Goal: Find specific page/section: Find specific page/section

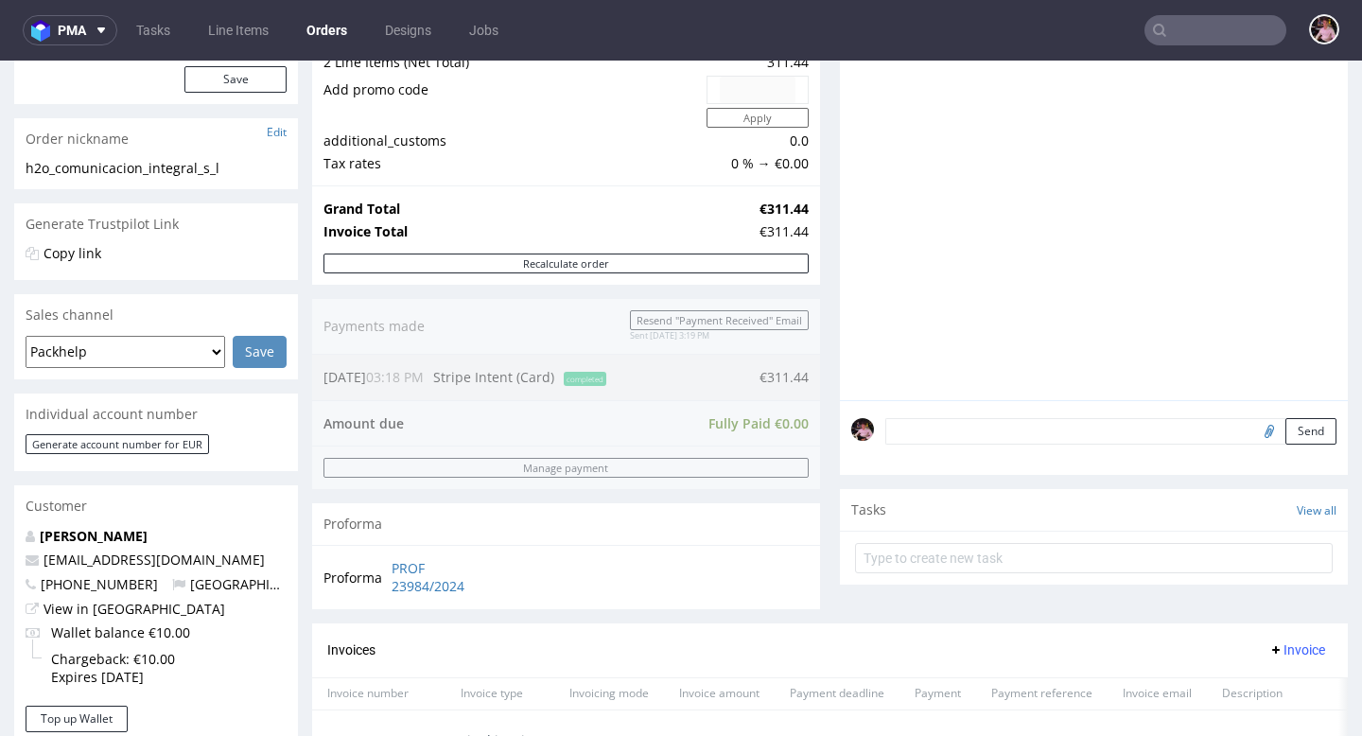
scroll to position [253, 0]
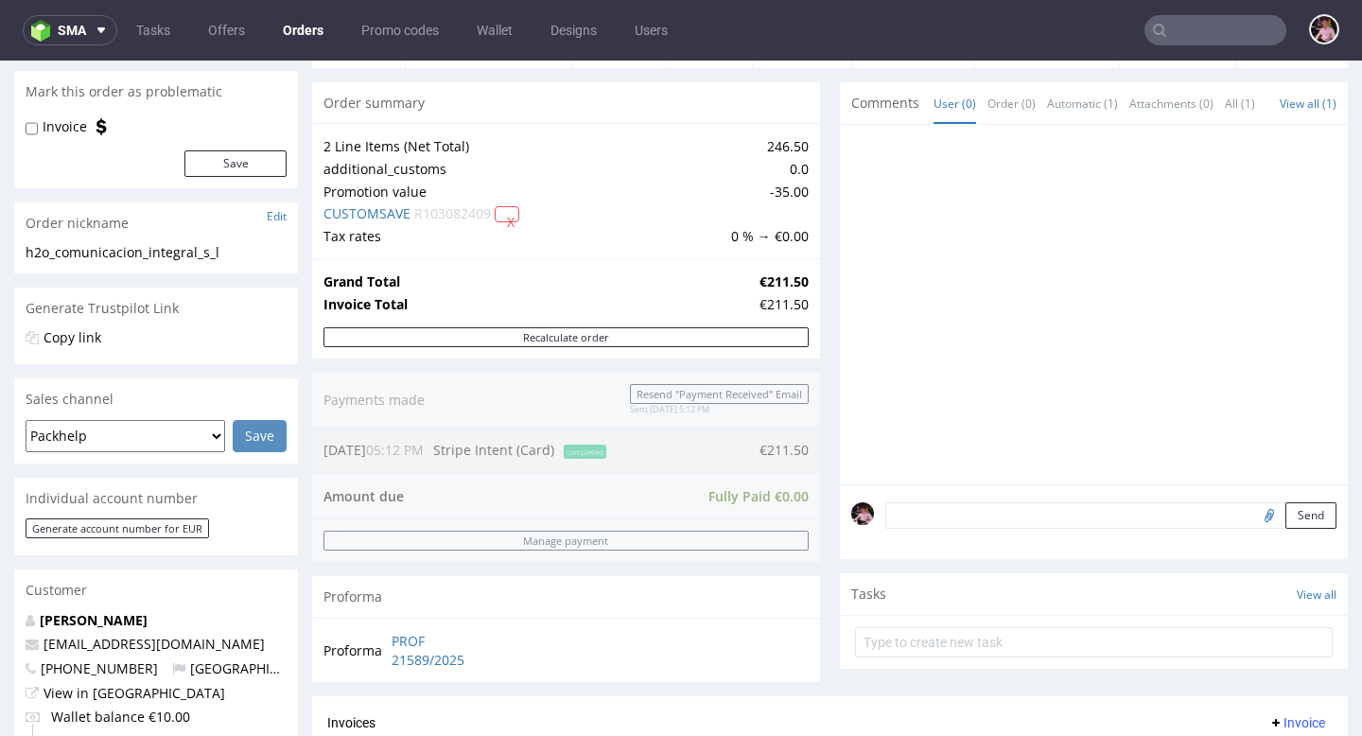
scroll to position [762, 0]
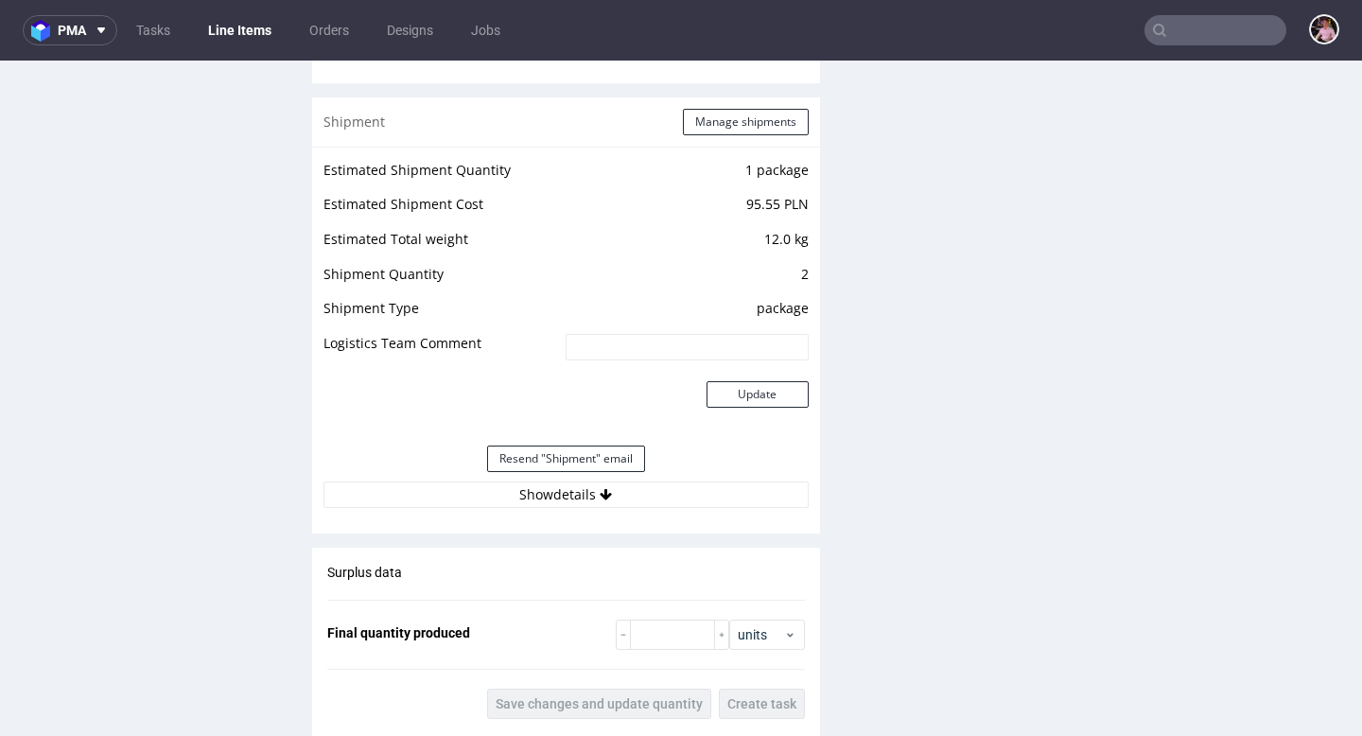
scroll to position [1966, 0]
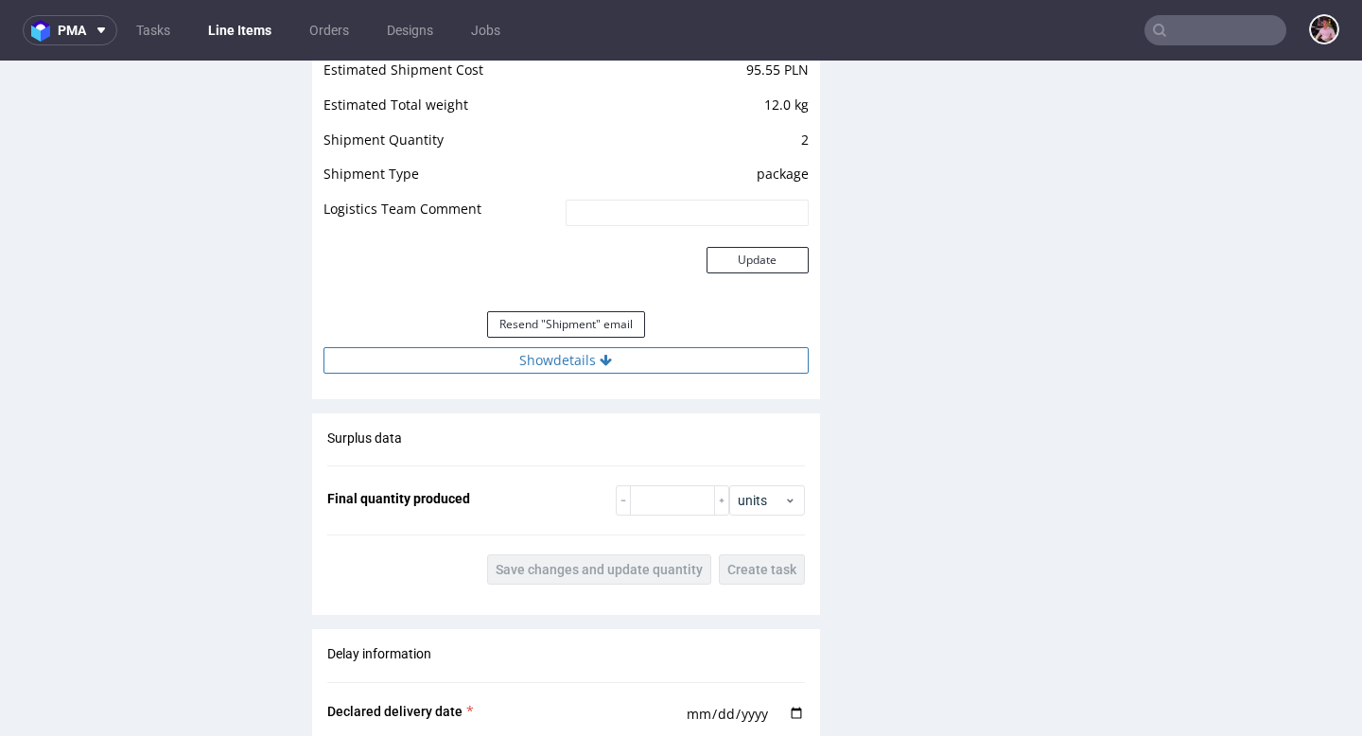
click at [662, 374] on button "Show details" at bounding box center [565, 360] width 485 height 26
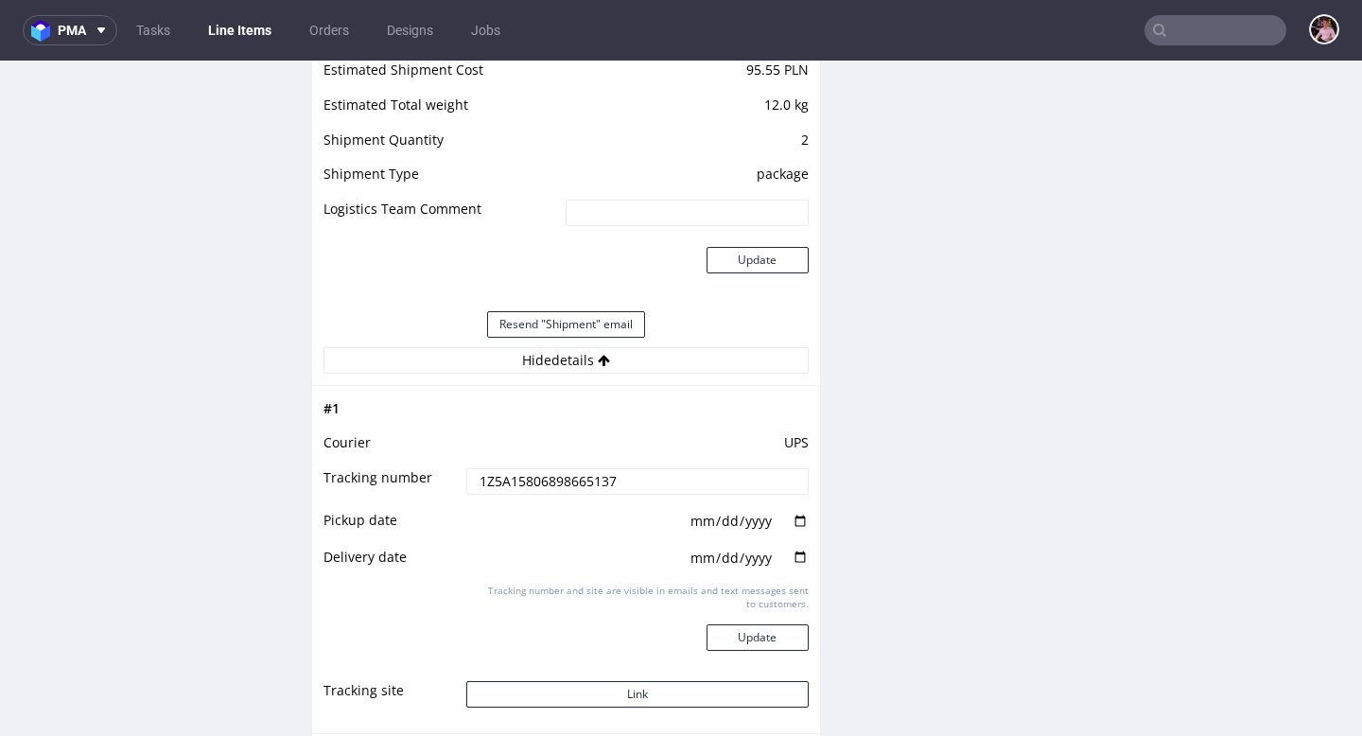
scroll to position [2394, 0]
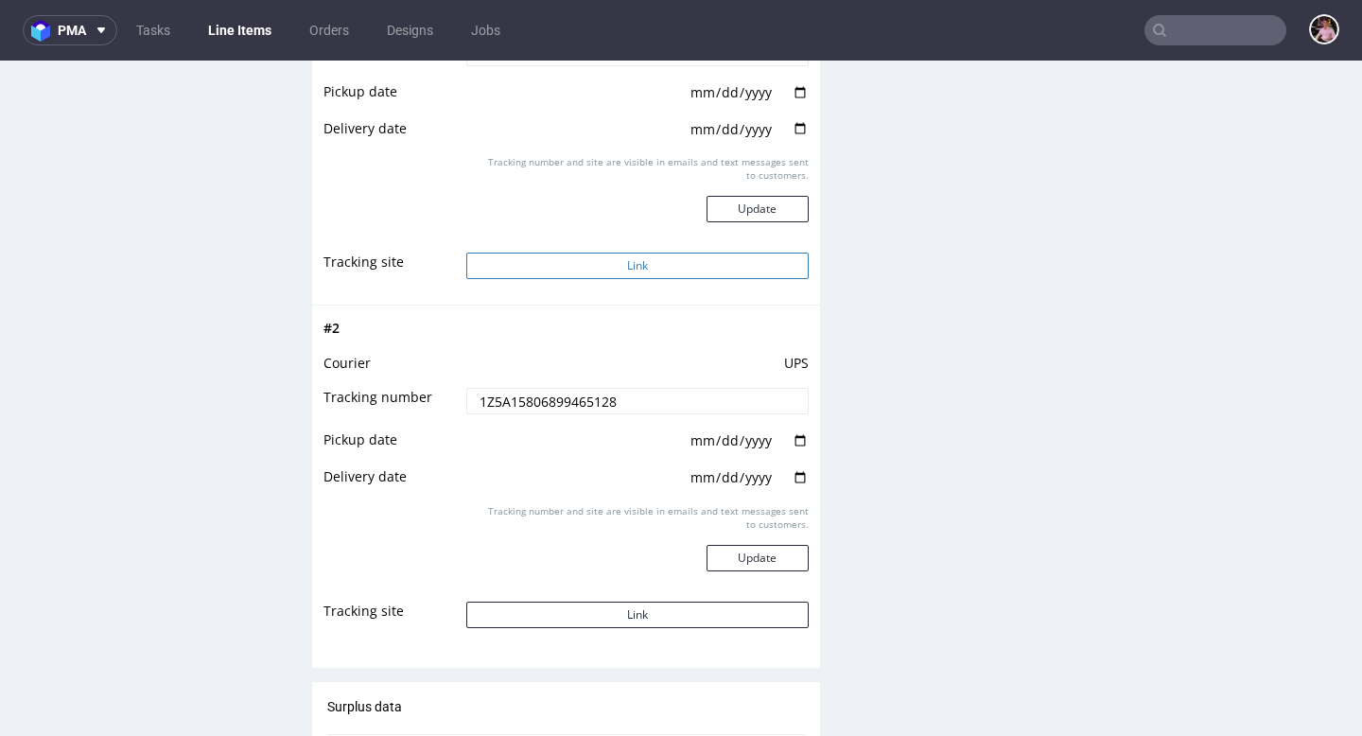
click at [659, 279] on button "Link" at bounding box center [636, 266] width 341 height 26
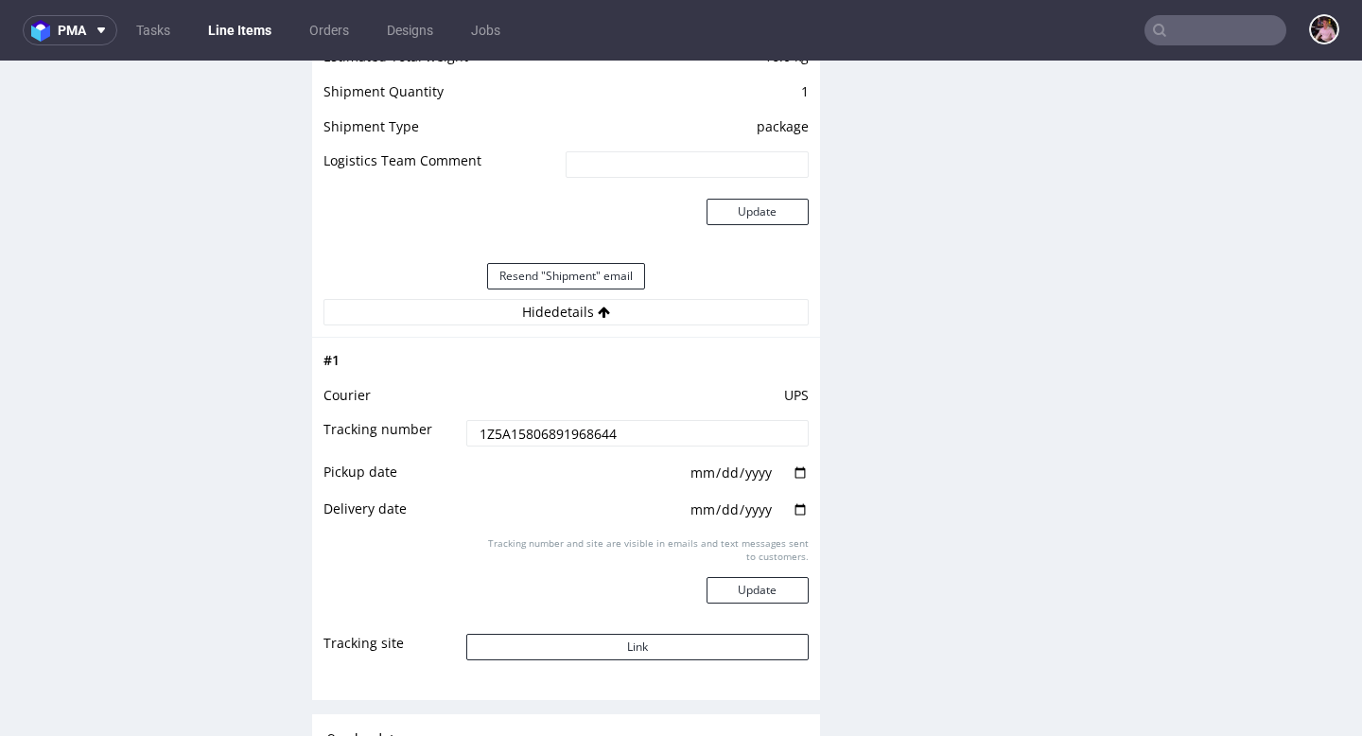
scroll to position [359, 0]
